Goal: Find specific page/section: Find specific page/section

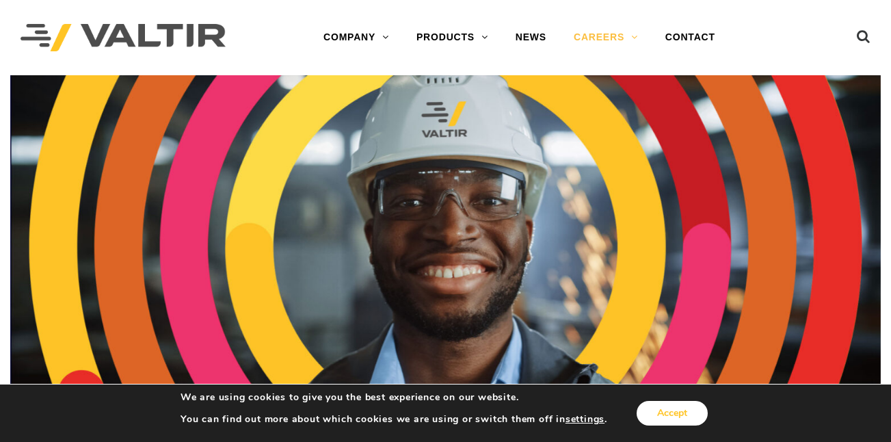
click at [687, 415] on button "Accept" at bounding box center [672, 413] width 71 height 25
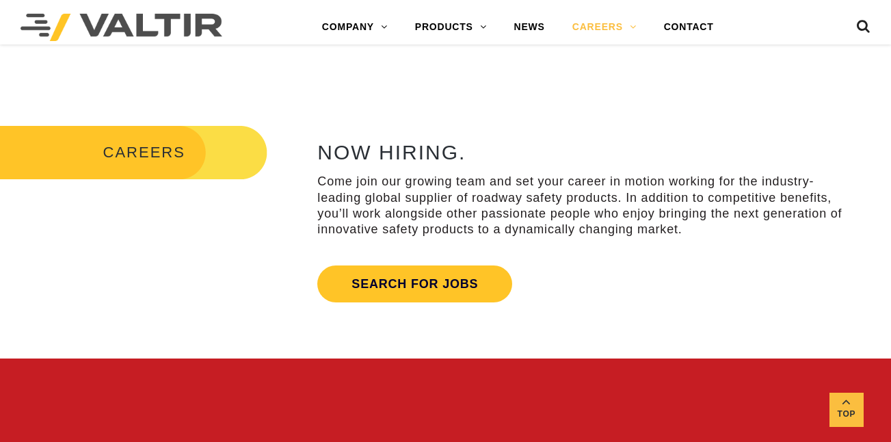
scroll to position [405, 0]
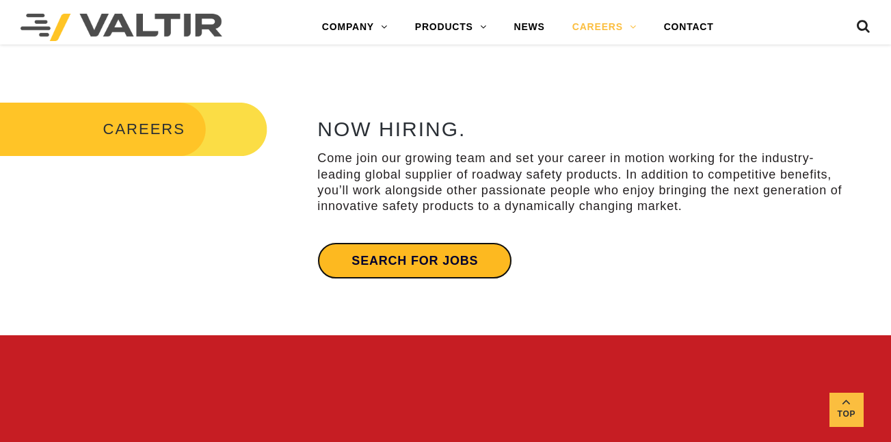
click at [436, 256] on link "Search for jobs" at bounding box center [414, 260] width 195 height 37
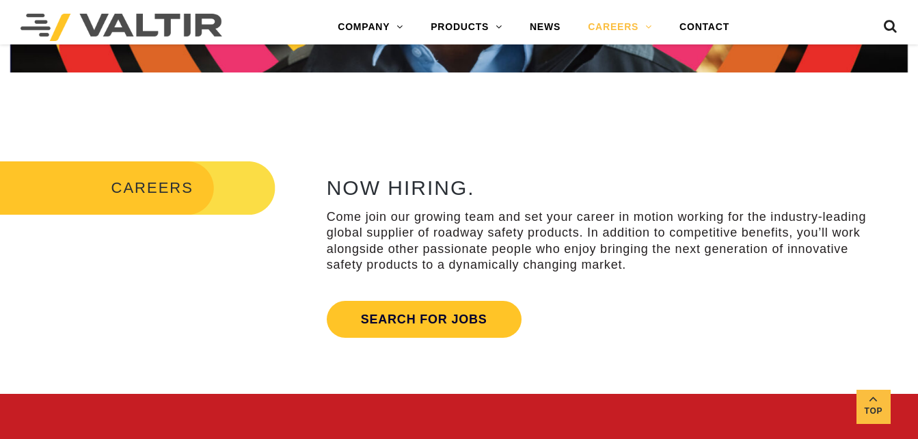
scroll to position [374, 0]
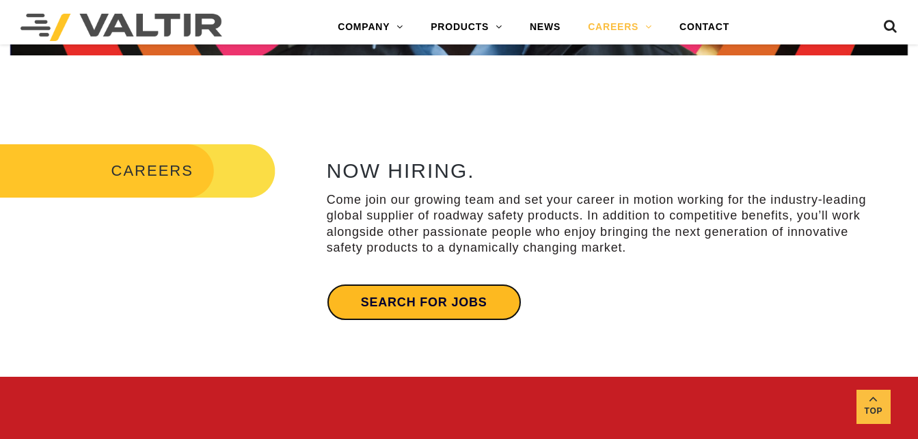
click at [450, 300] on link "Search for jobs" at bounding box center [424, 302] width 195 height 37
